Goal: Information Seeking & Learning: Learn about a topic

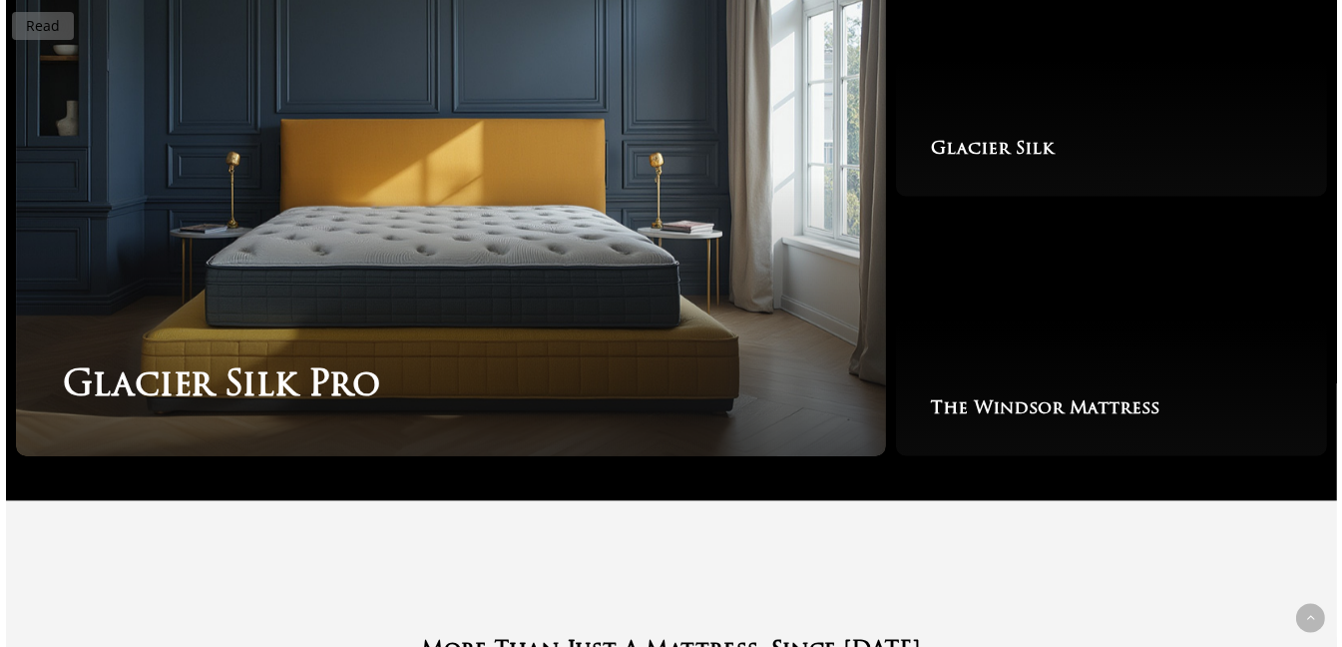
scroll to position [3165, 0]
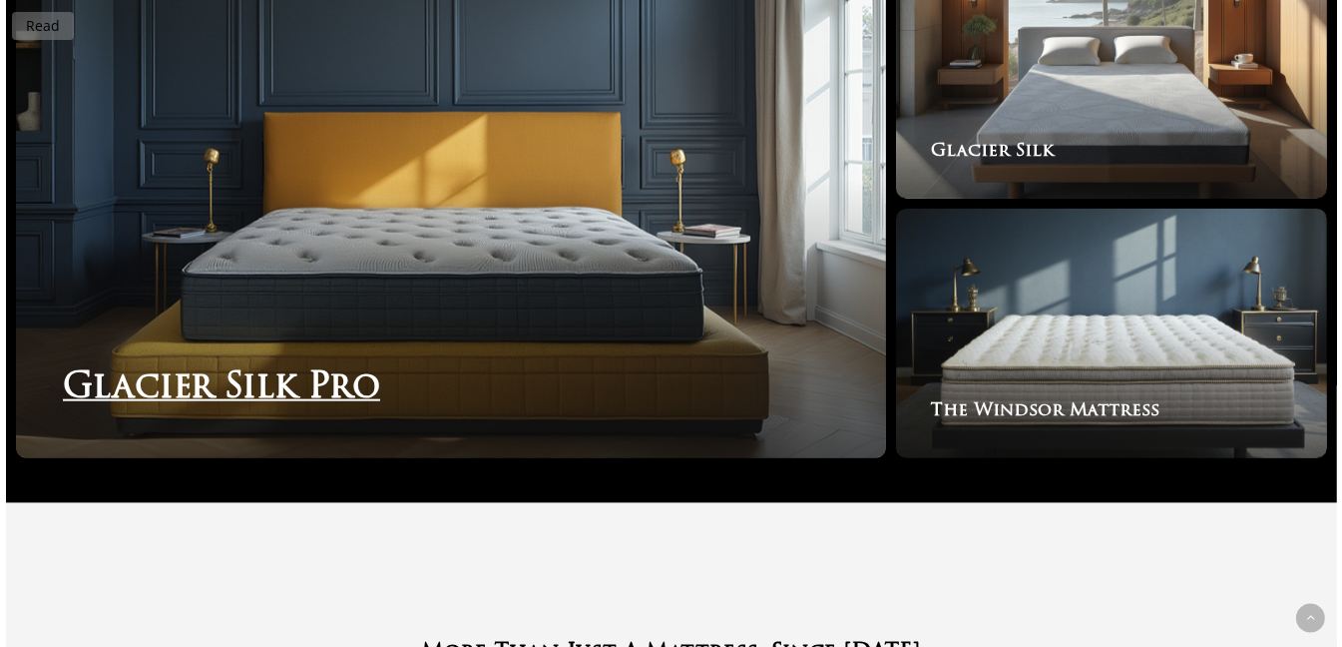
drag, startPoint x: 0, startPoint y: 0, endPoint x: 382, endPoint y: 148, distance: 409.8
click at [382, 148] on link "Glacier Silk Pro" at bounding box center [451, 203] width 871 height 509
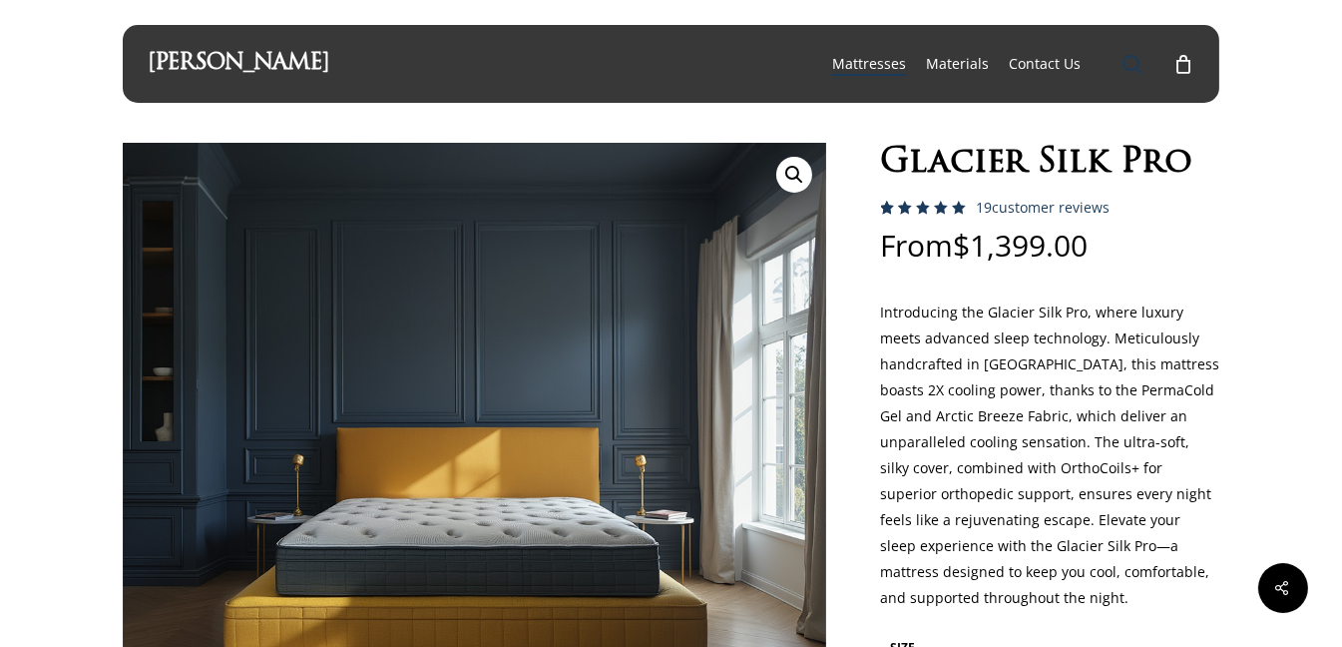
click at [1137, 61] on span "Main Menu" at bounding box center [1133, 64] width 20 height 20
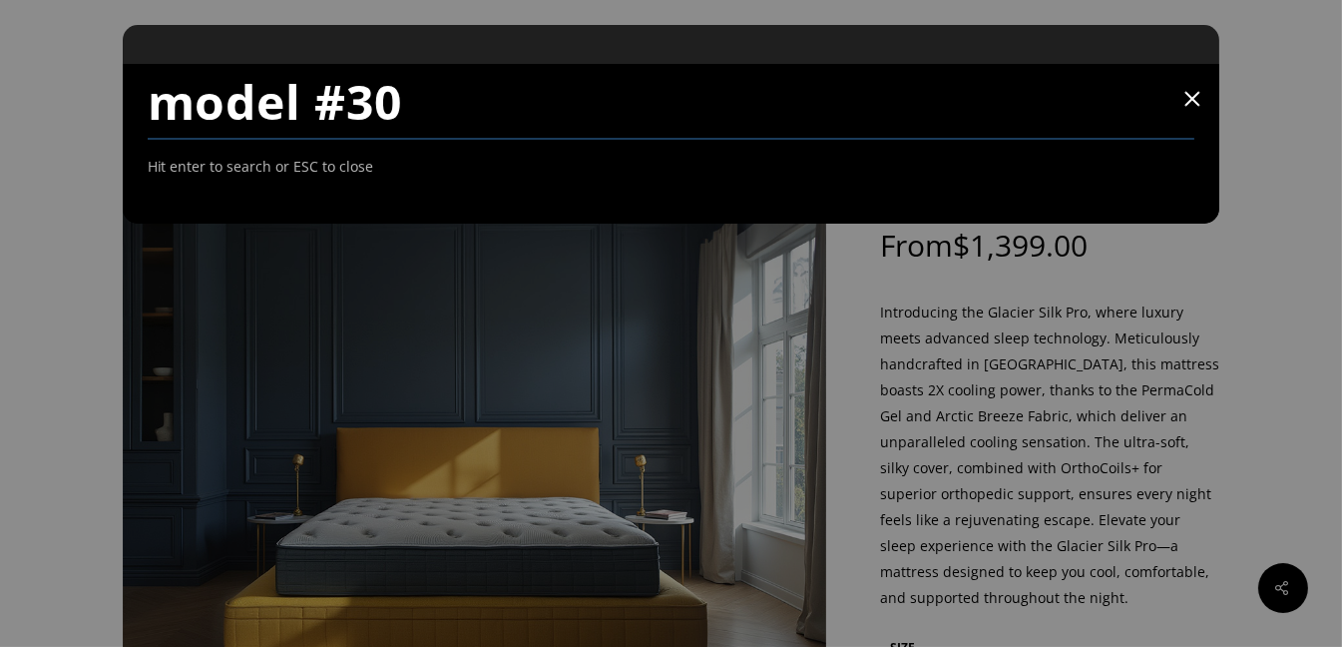
type input "model #30"
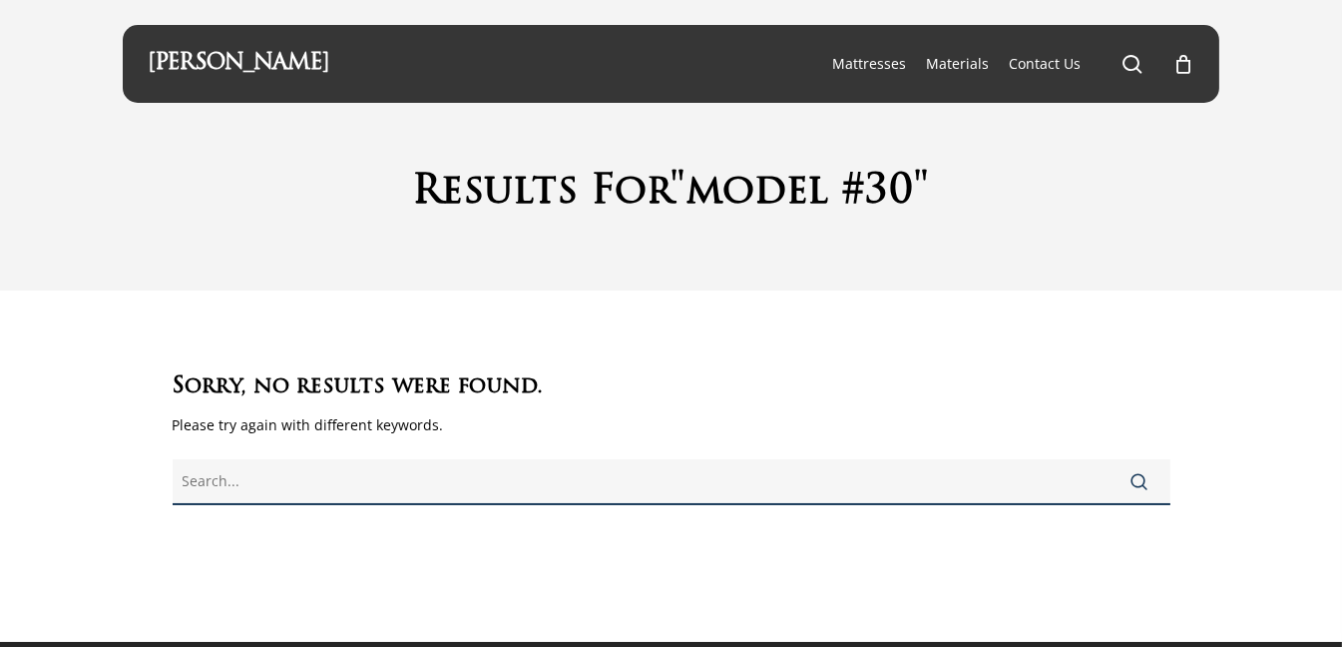
click at [677, 491] on input "text" at bounding box center [672, 482] width 998 height 46
type input "twin bamboo"
click at [1110, 457] on button "Search" at bounding box center [1140, 481] width 61 height 48
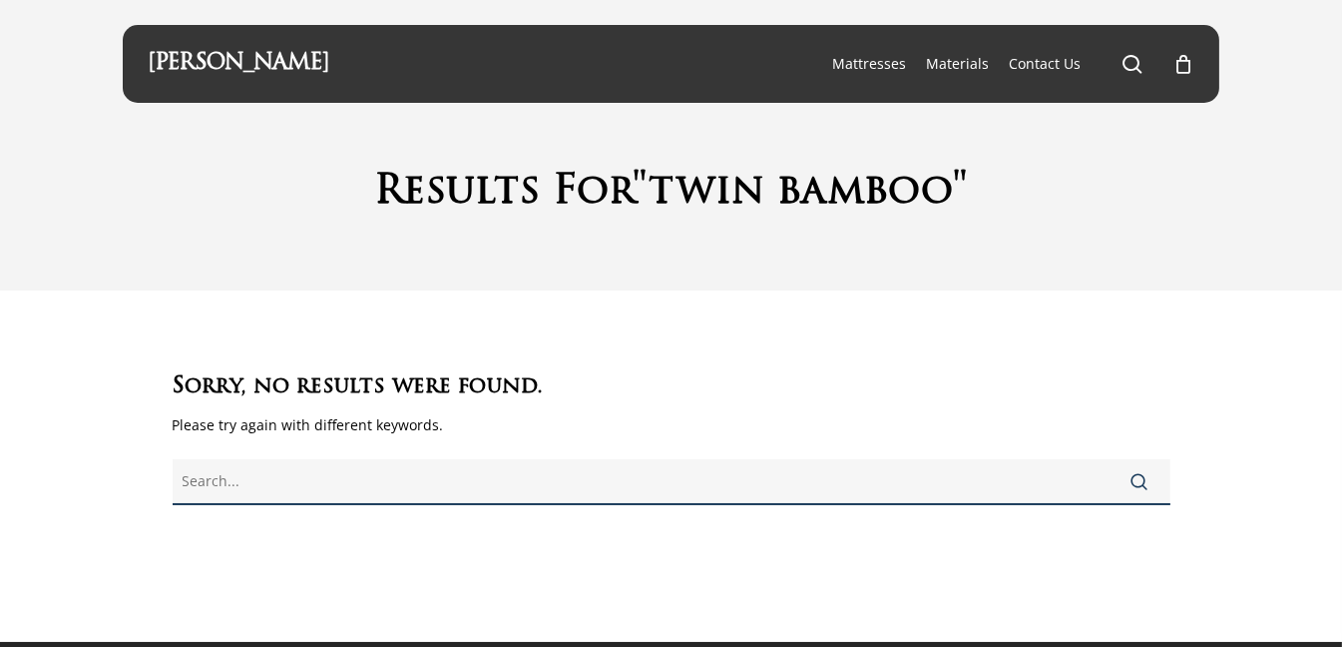
drag, startPoint x: 0, startPoint y: 0, endPoint x: 677, endPoint y: 491, distance: 836.0
click at [677, 491] on input "text" at bounding box center [672, 482] width 998 height 46
type input "bamboo"
click at [1110, 457] on button "Search" at bounding box center [1140, 481] width 61 height 48
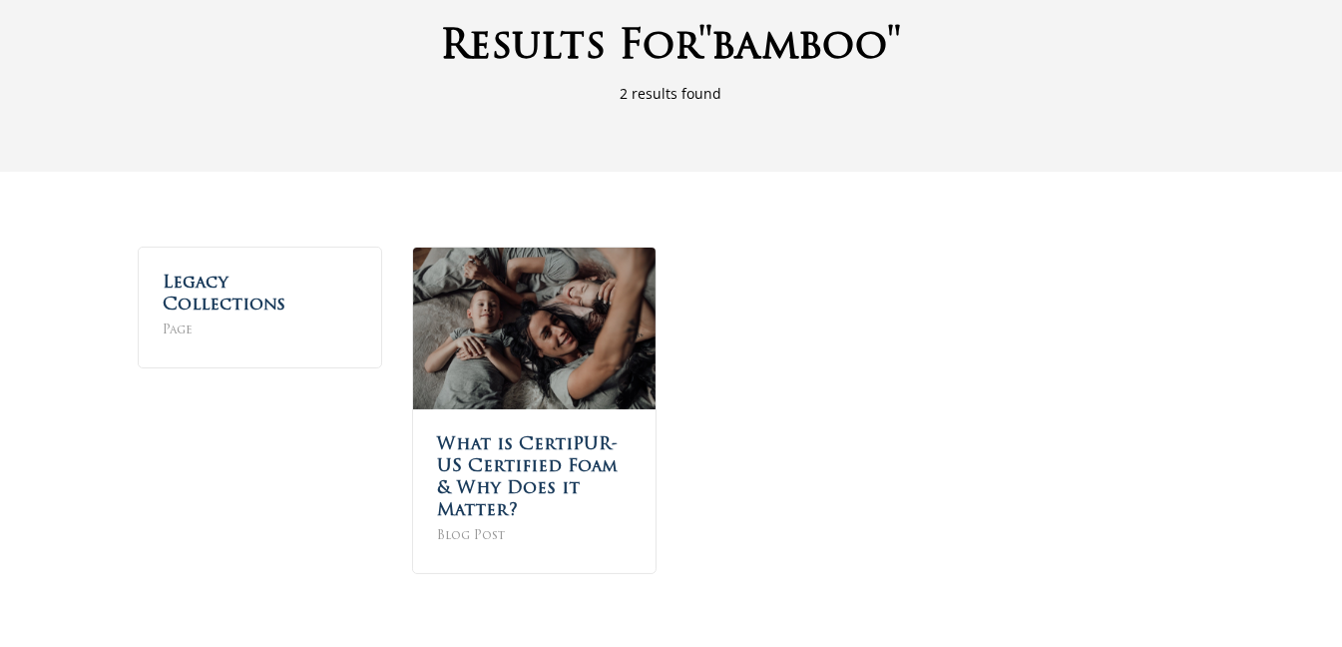
scroll to position [221, 0]
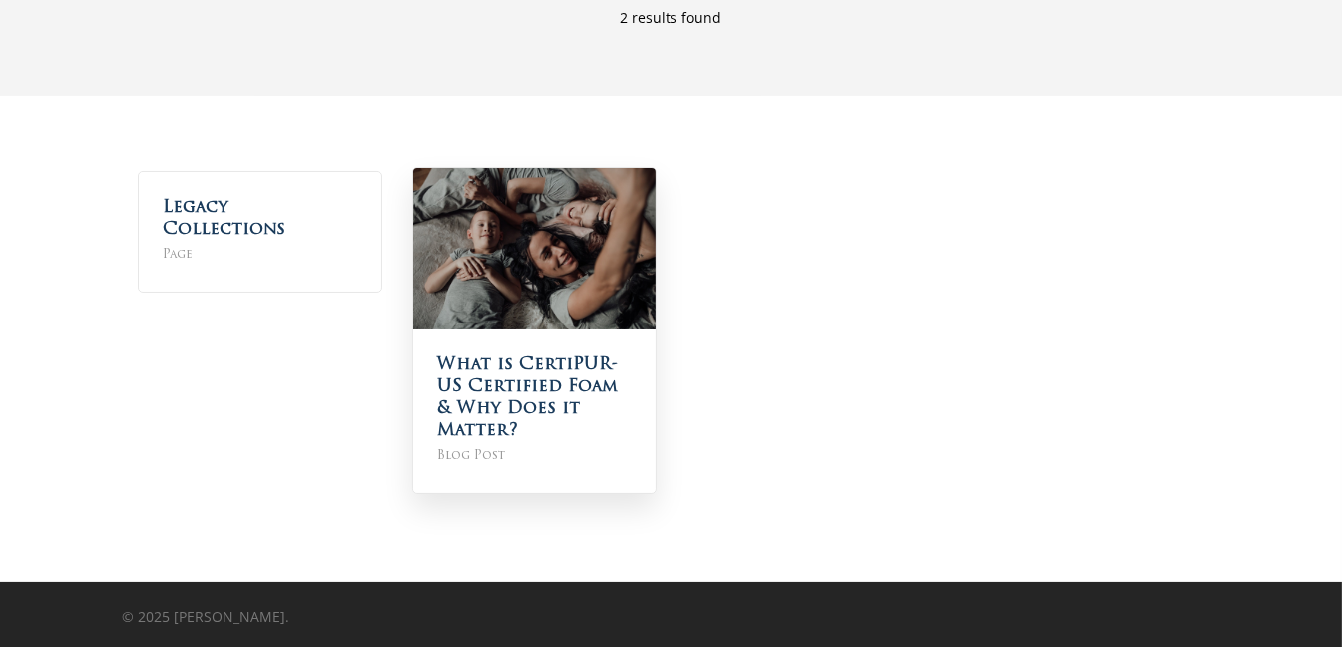
click at [513, 245] on img at bounding box center [534, 249] width 243 height 162
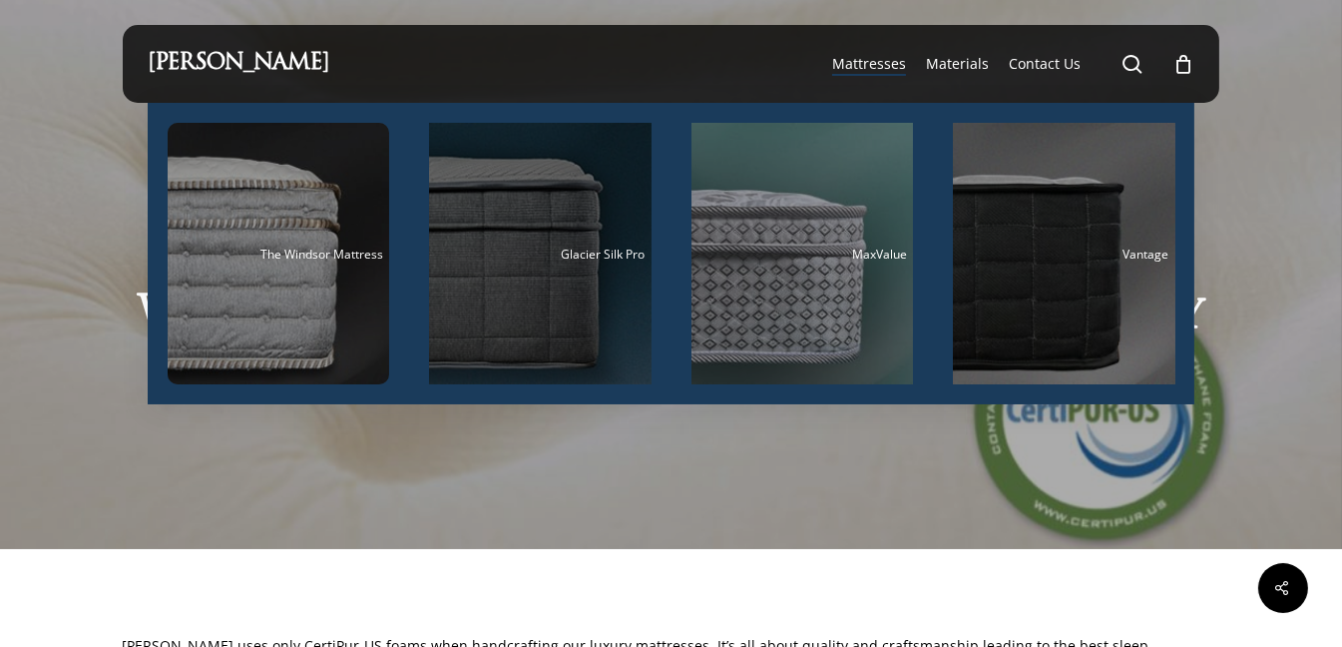
click at [487, 275] on div "Main Menu" at bounding box center [540, 253] width 223 height 261
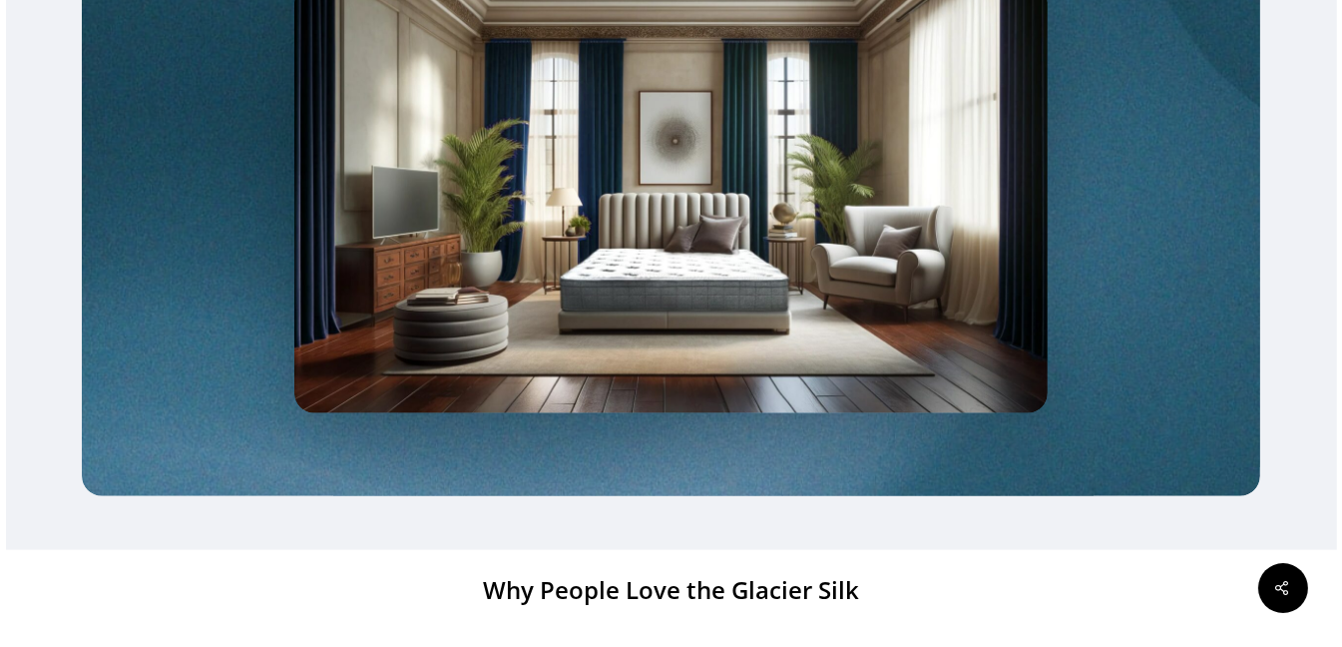
scroll to position [2263, 0]
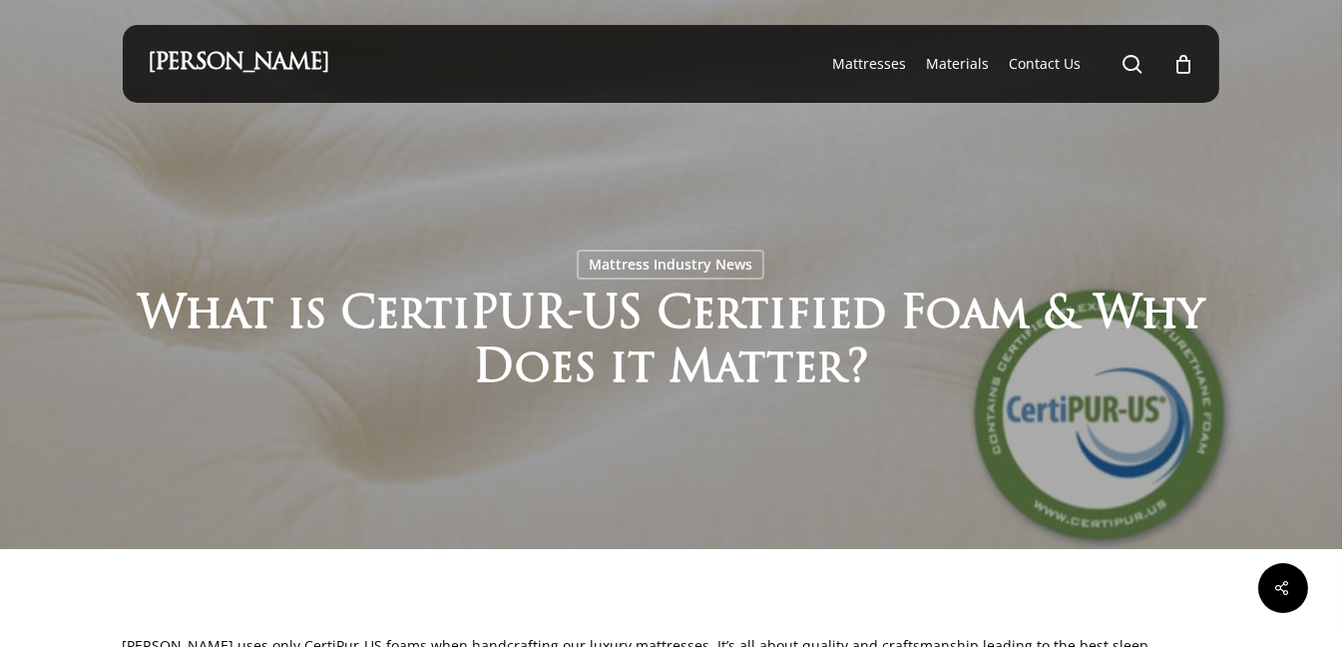
click at [92, 225] on div at bounding box center [671, 274] width 1342 height 549
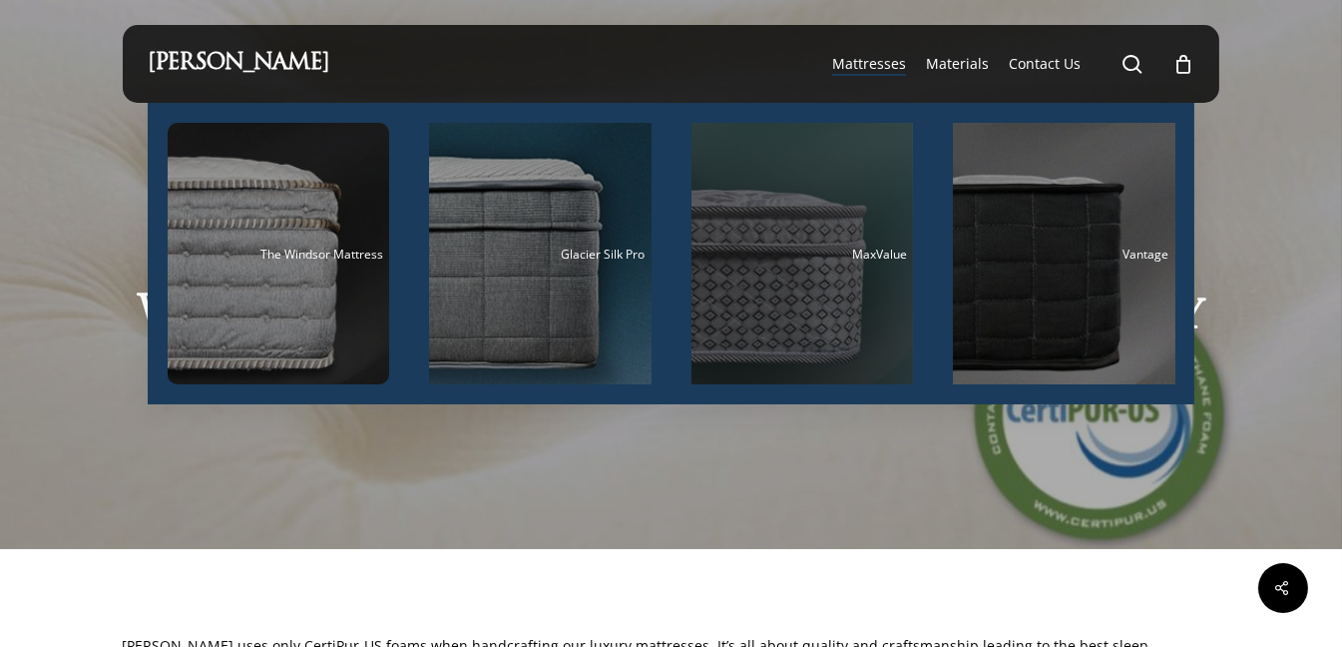
click at [781, 245] on div "Main Menu" at bounding box center [803, 253] width 223 height 261
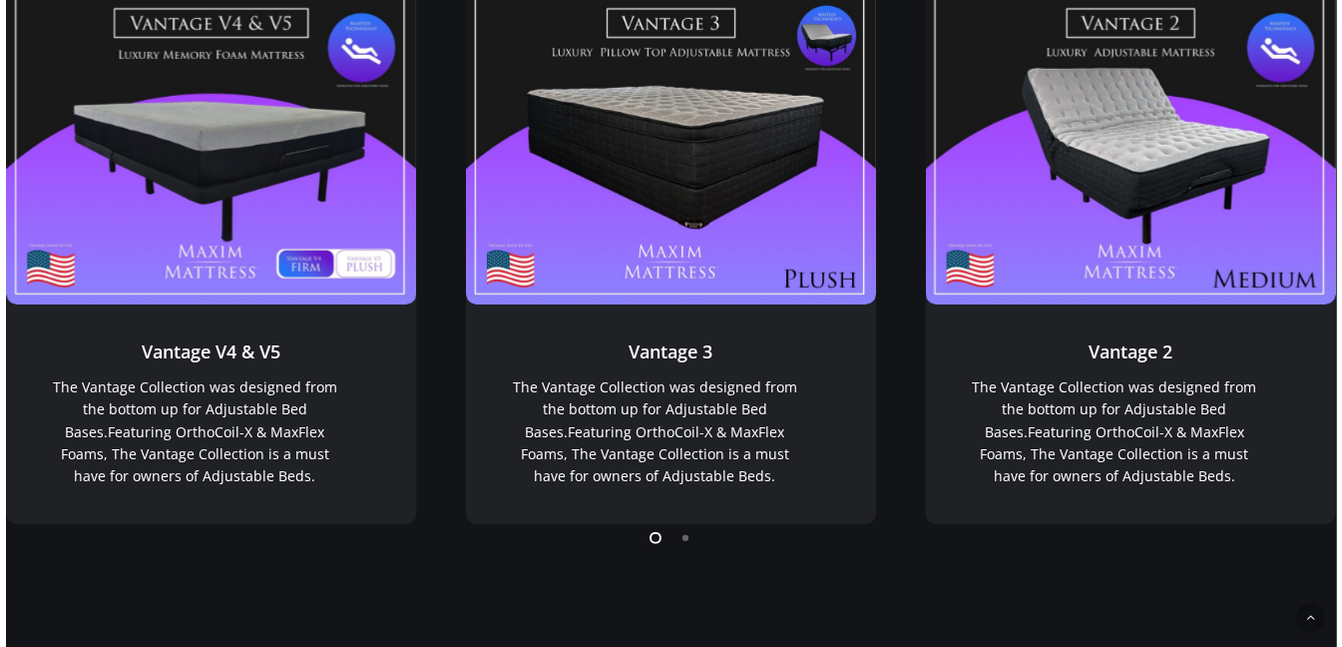
scroll to position [1530, 0]
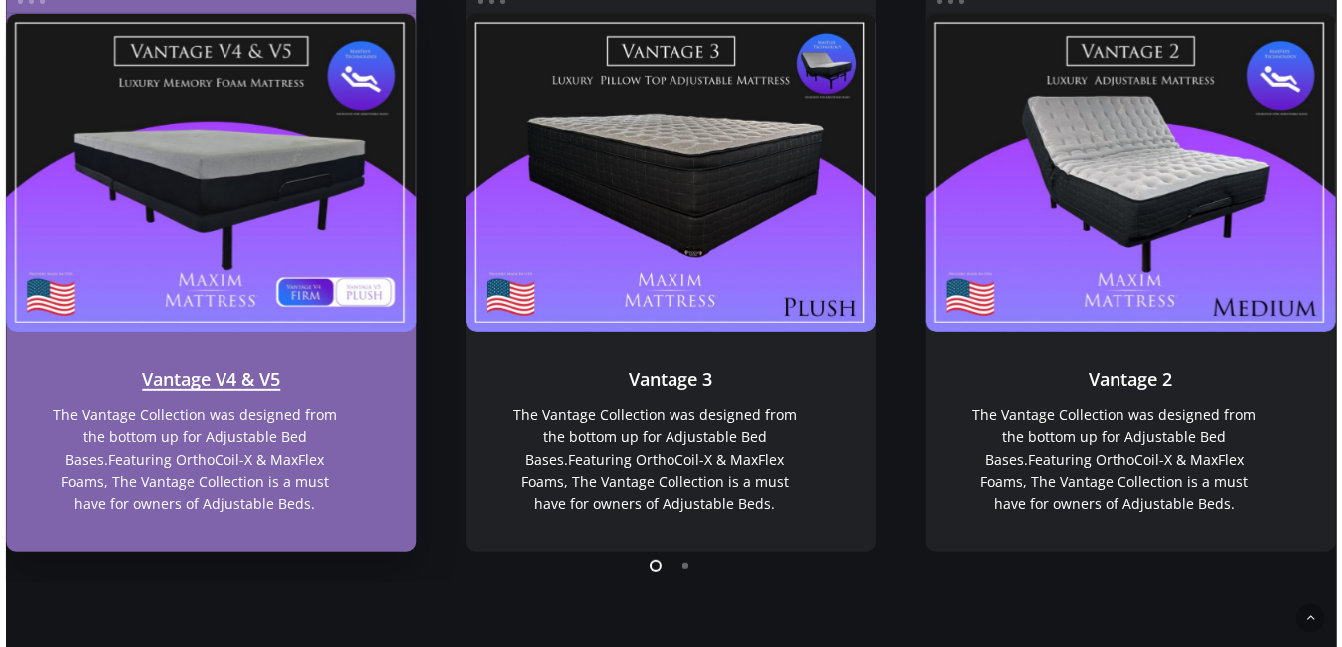
click at [170, 204] on link "Vantage V4 & V5" at bounding box center [211, 173] width 410 height 318
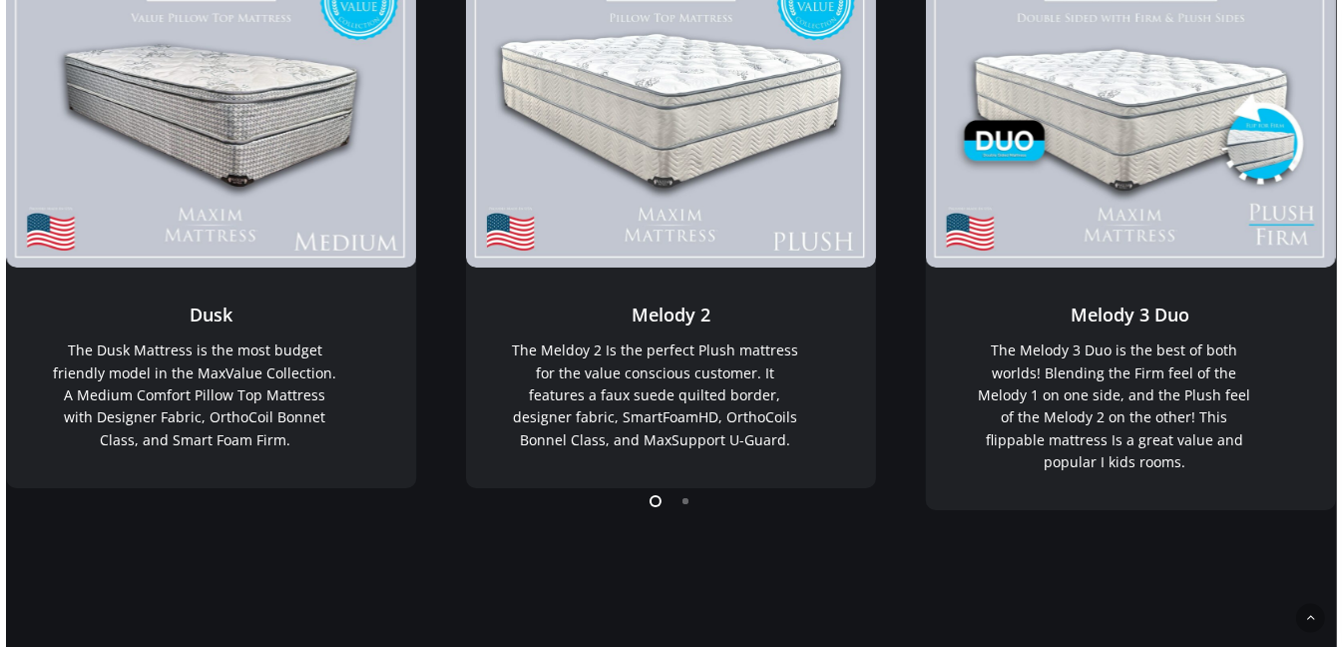
scroll to position [479, 0]
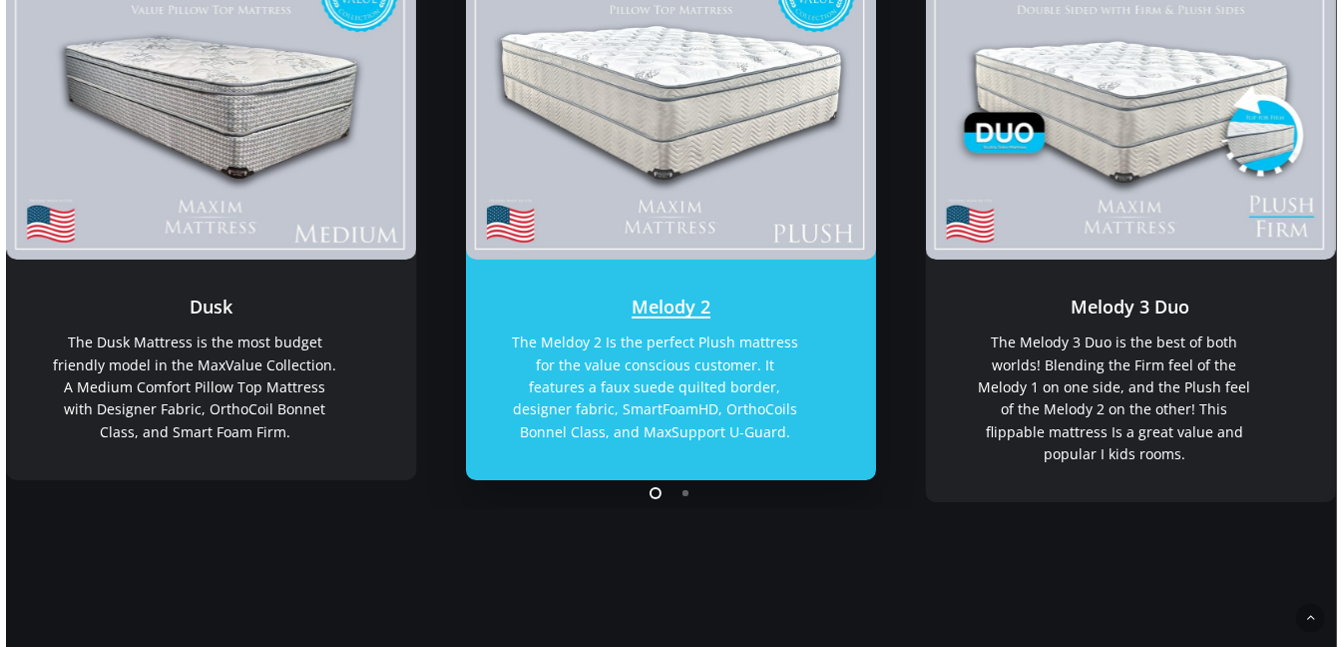
click at [668, 142] on link "Melody 2" at bounding box center [671, 100] width 410 height 318
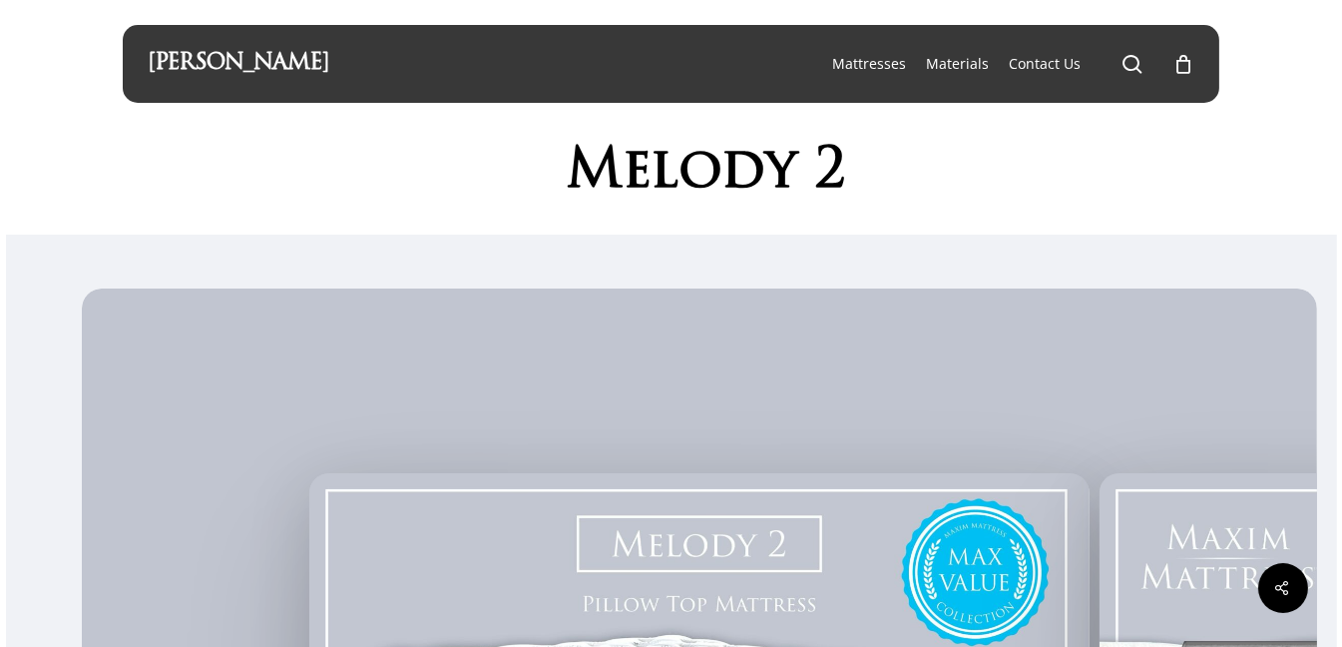
scroll to position [566, 0]
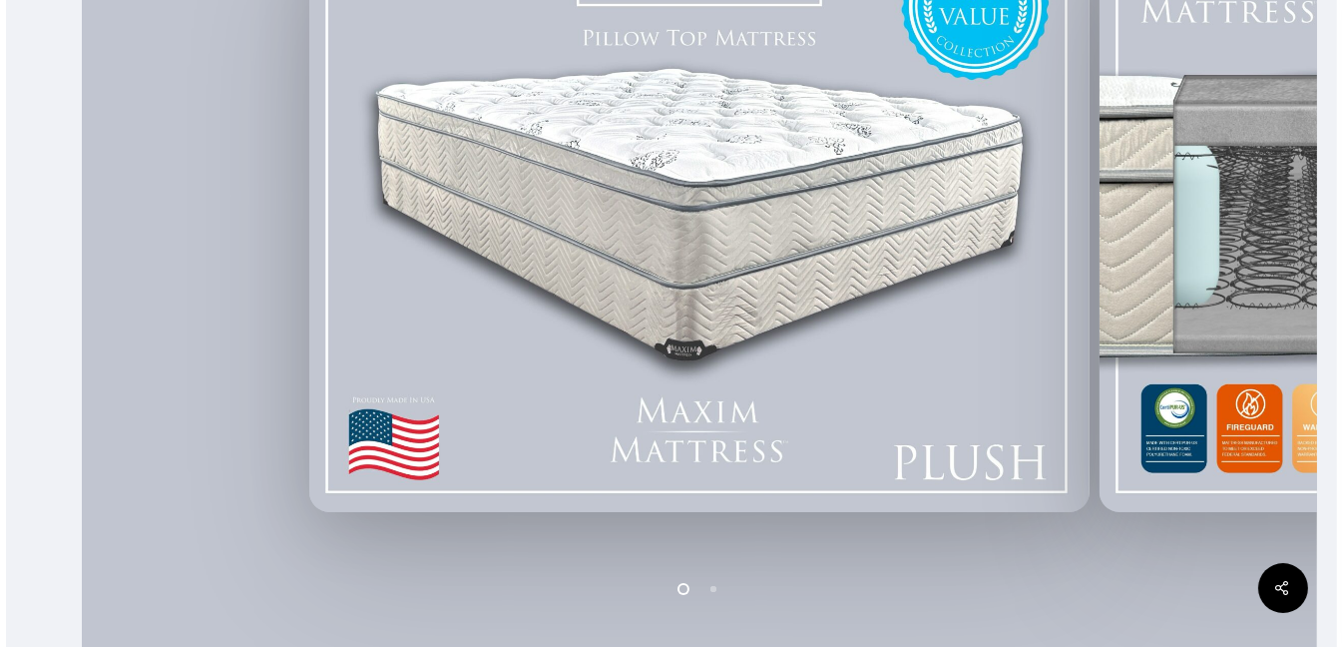
click at [699, 407] on img at bounding box center [699, 209] width 780 height 605
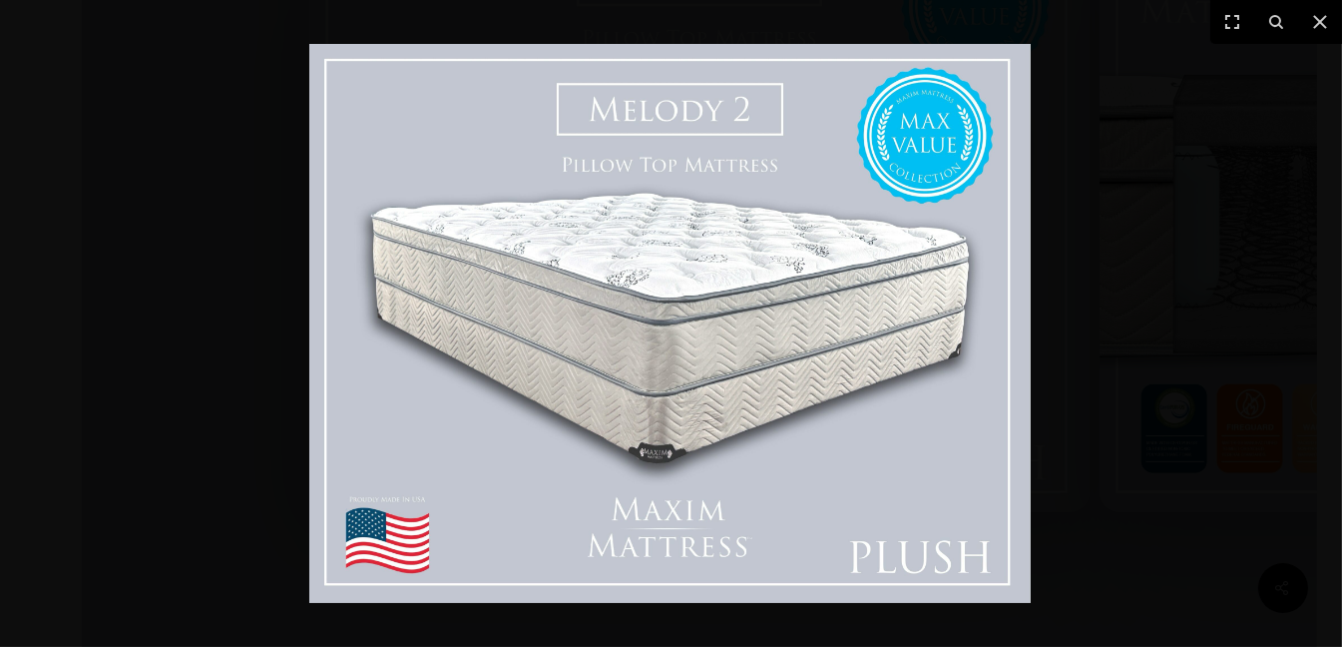
click at [945, 281] on img at bounding box center [670, 323] width 722 height 559
